Goal: Use online tool/utility: Utilize a website feature to perform a specific function

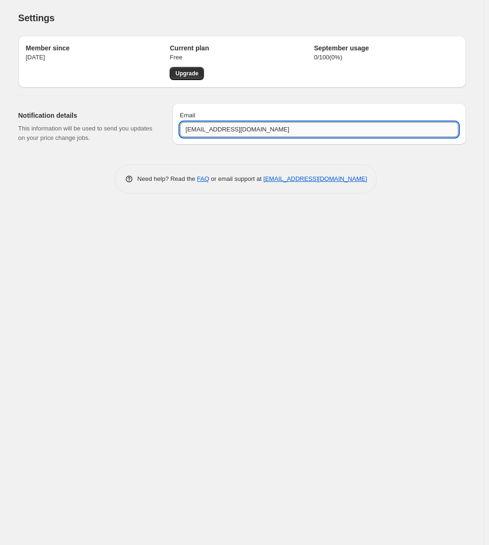
click at [193, 129] on input "[EMAIL_ADDRESS][DOMAIN_NAME]" at bounding box center [319, 129] width 278 height 15
click at [186, 394] on div "Settings. This page is ready Settings Member since Sep 4, 2025 Current plan Fre…" at bounding box center [242, 272] width 484 height 545
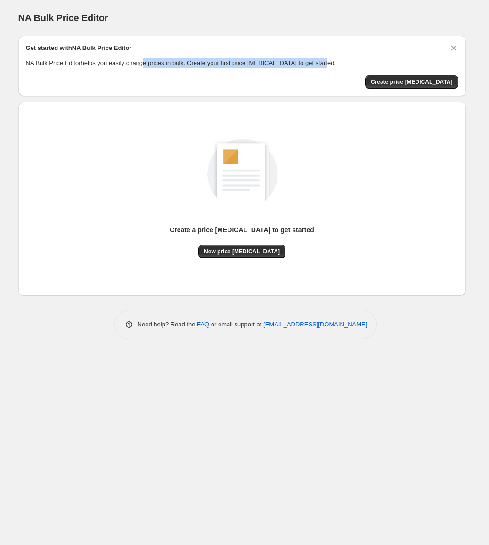
drag, startPoint x: 170, startPoint y: 62, endPoint x: 343, endPoint y: 62, distance: 172.8
click at [343, 62] on p "NA Bulk Price Editor helps you easily change prices in bulk. Create your first …" at bounding box center [242, 62] width 432 height 9
click at [412, 83] on span "Create price [MEDICAL_DATA]" at bounding box center [412, 82] width 82 height 8
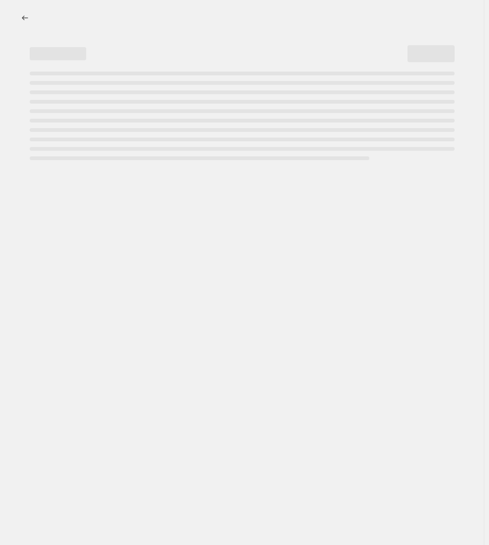
select select "percentage"
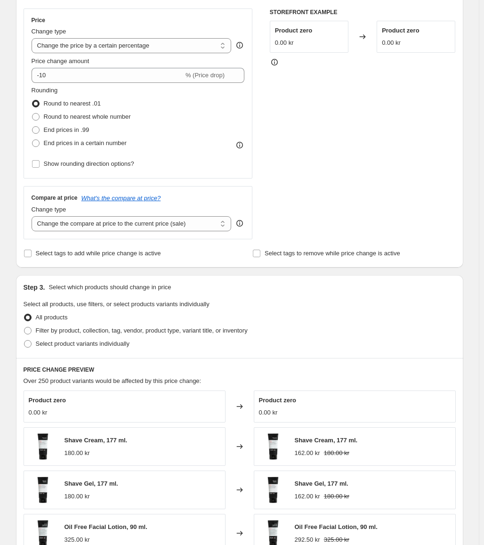
scroll to position [283, 0]
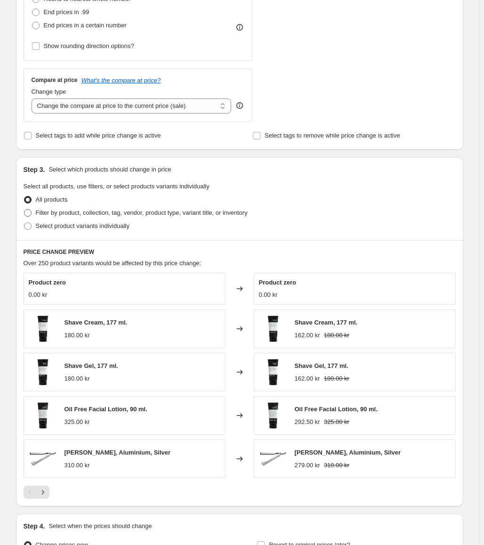
click at [85, 215] on span "Filter by product, collection, tag, vendor, product type, variant title, or inv…" at bounding box center [142, 212] width 212 height 7
click at [24, 210] on input "Filter by product, collection, tag, vendor, product type, variant title, or inv…" at bounding box center [24, 209] width 0 height 0
radio input "true"
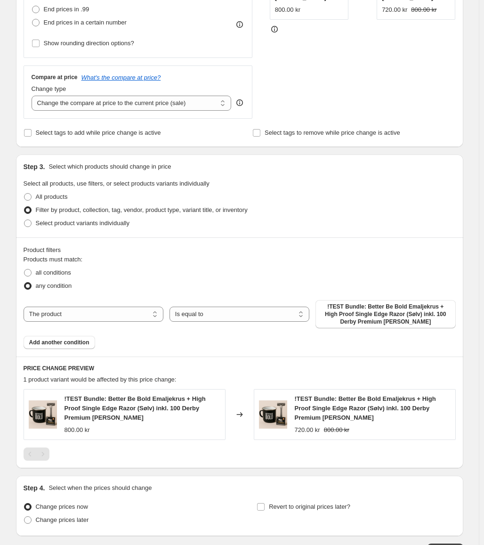
scroll to position [299, 0]
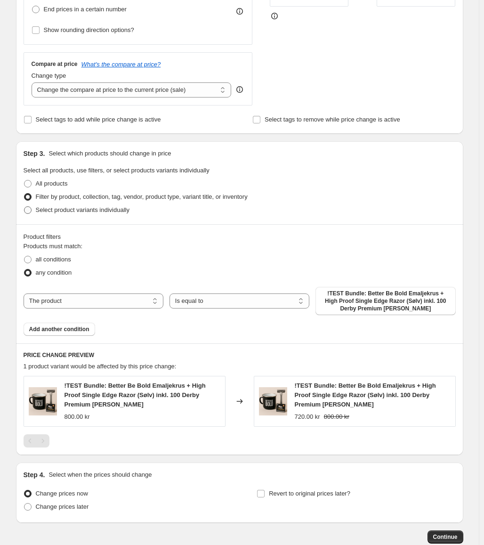
click at [68, 208] on span "Select product variants individually" at bounding box center [83, 209] width 94 height 7
click at [24, 207] on input "Select product variants individually" at bounding box center [24, 206] width 0 height 0
radio input "true"
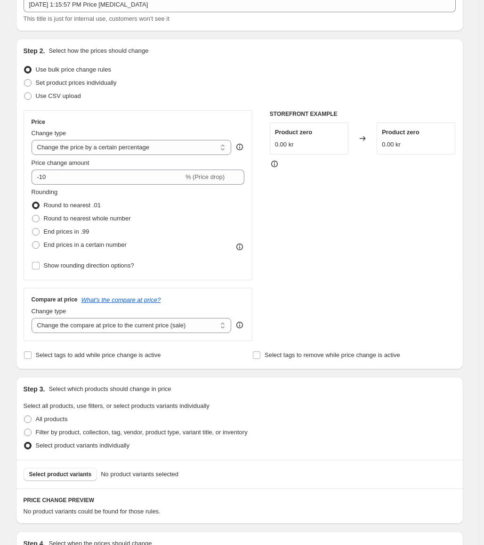
scroll to position [0, 0]
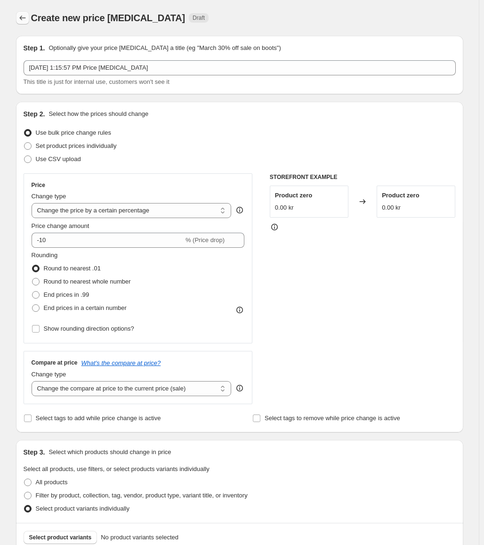
click at [27, 16] on icon "Price change jobs" at bounding box center [22, 17] width 9 height 9
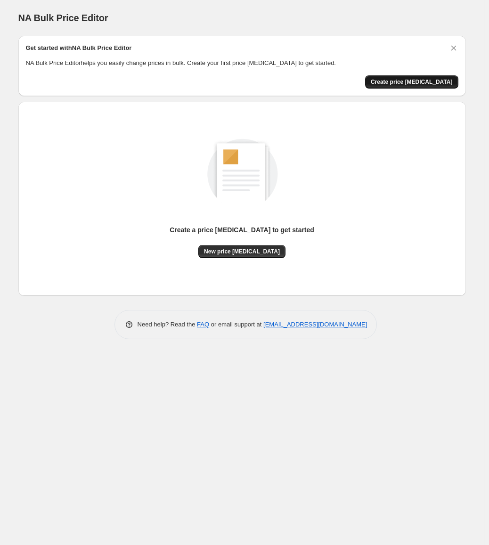
click at [424, 84] on span "Create price [MEDICAL_DATA]" at bounding box center [412, 82] width 82 height 8
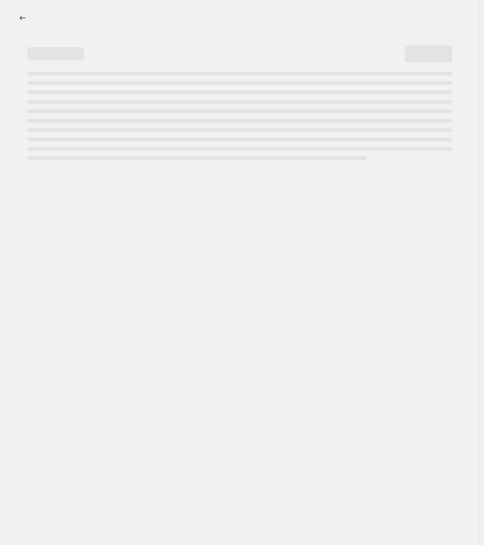
select select "percentage"
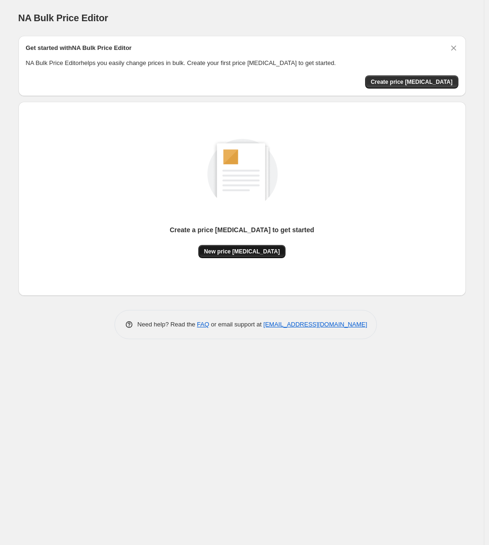
click at [212, 258] on button "New price [MEDICAL_DATA]" at bounding box center [241, 251] width 87 height 13
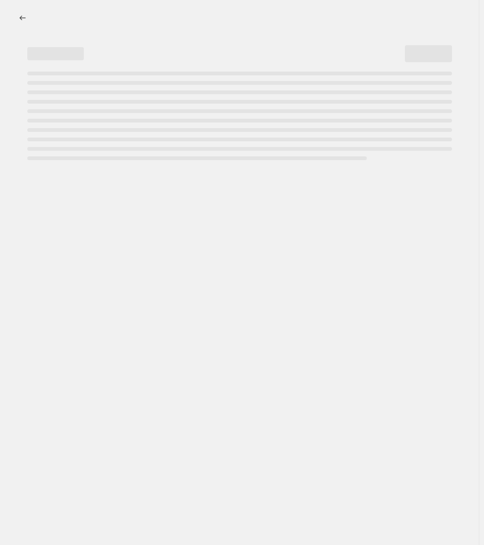
select select "percentage"
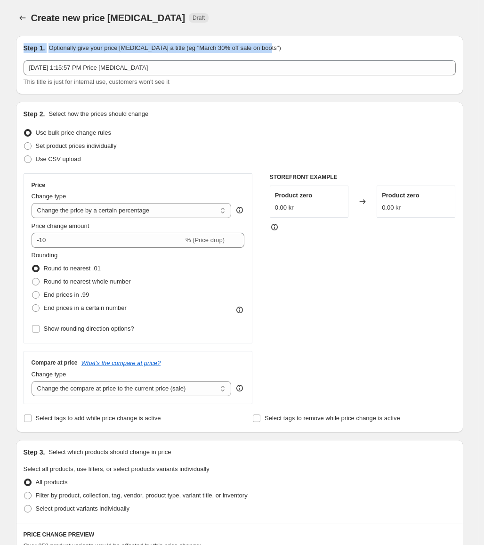
drag, startPoint x: 25, startPoint y: 47, endPoint x: 276, endPoint y: 48, distance: 250.1
click at [276, 48] on div "Step 1. Optionally give your price [MEDICAL_DATA] a title (eg "March 30% off sa…" at bounding box center [240, 47] width 432 height 9
copy div "Step 1. Optionally give your price [MEDICAL_DATA] a title (eg "March 30% off sa…"
drag, startPoint x: 133, startPoint y: 6, endPoint x: 127, endPoint y: 4, distance: 5.8
click at [133, 6] on div "Create new price [MEDICAL_DATA]. This page is ready Create new price [MEDICAL_D…" at bounding box center [239, 18] width 447 height 36
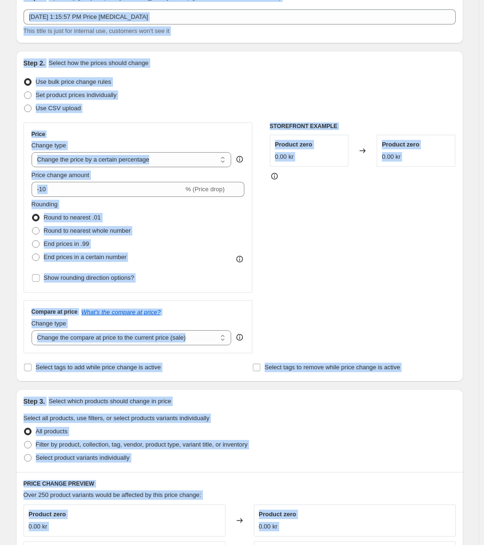
scroll to position [390, 0]
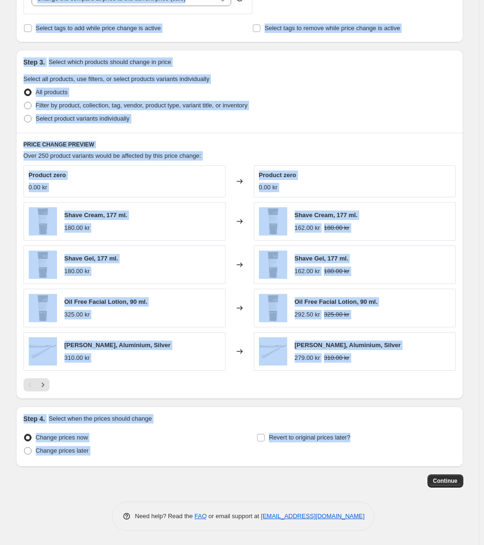
drag, startPoint x: 34, startPoint y: 16, endPoint x: 450, endPoint y: 458, distance: 606.7
click at [450, 458] on div "Create new price [MEDICAL_DATA]. This page is ready Create new price [MEDICAL_D…" at bounding box center [240, 77] width 470 height 935
copy div "Create new price [MEDICAL_DATA] Draft Step 1. Optionally give your price [MEDIC…"
click at [382, 136] on div "PRICE CHANGE PREVIEW Over 250 product variants would be affected by this price …" at bounding box center [239, 266] width 447 height 267
